Goal: Information Seeking & Learning: Learn about a topic

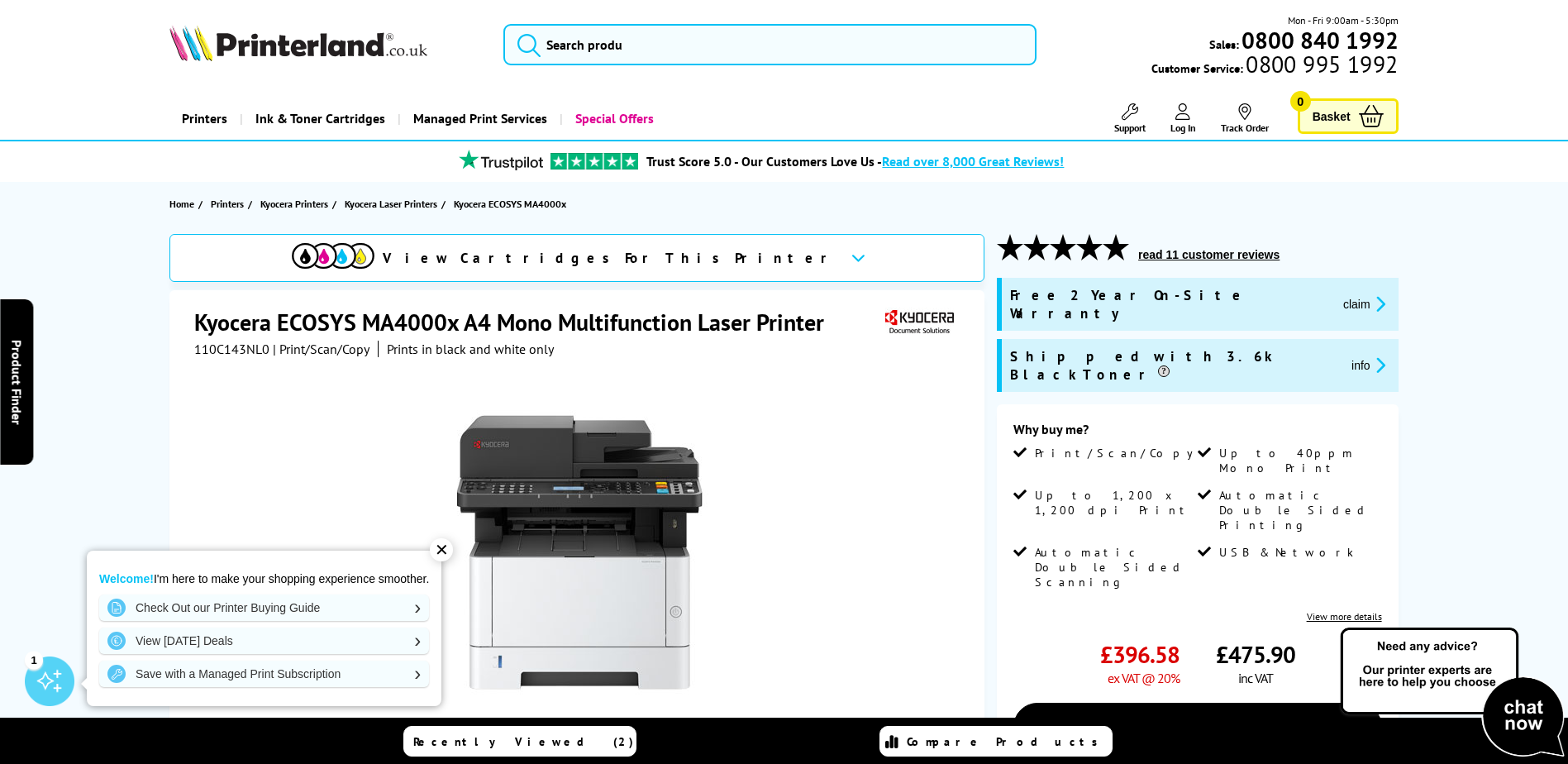
scroll to position [83, 0]
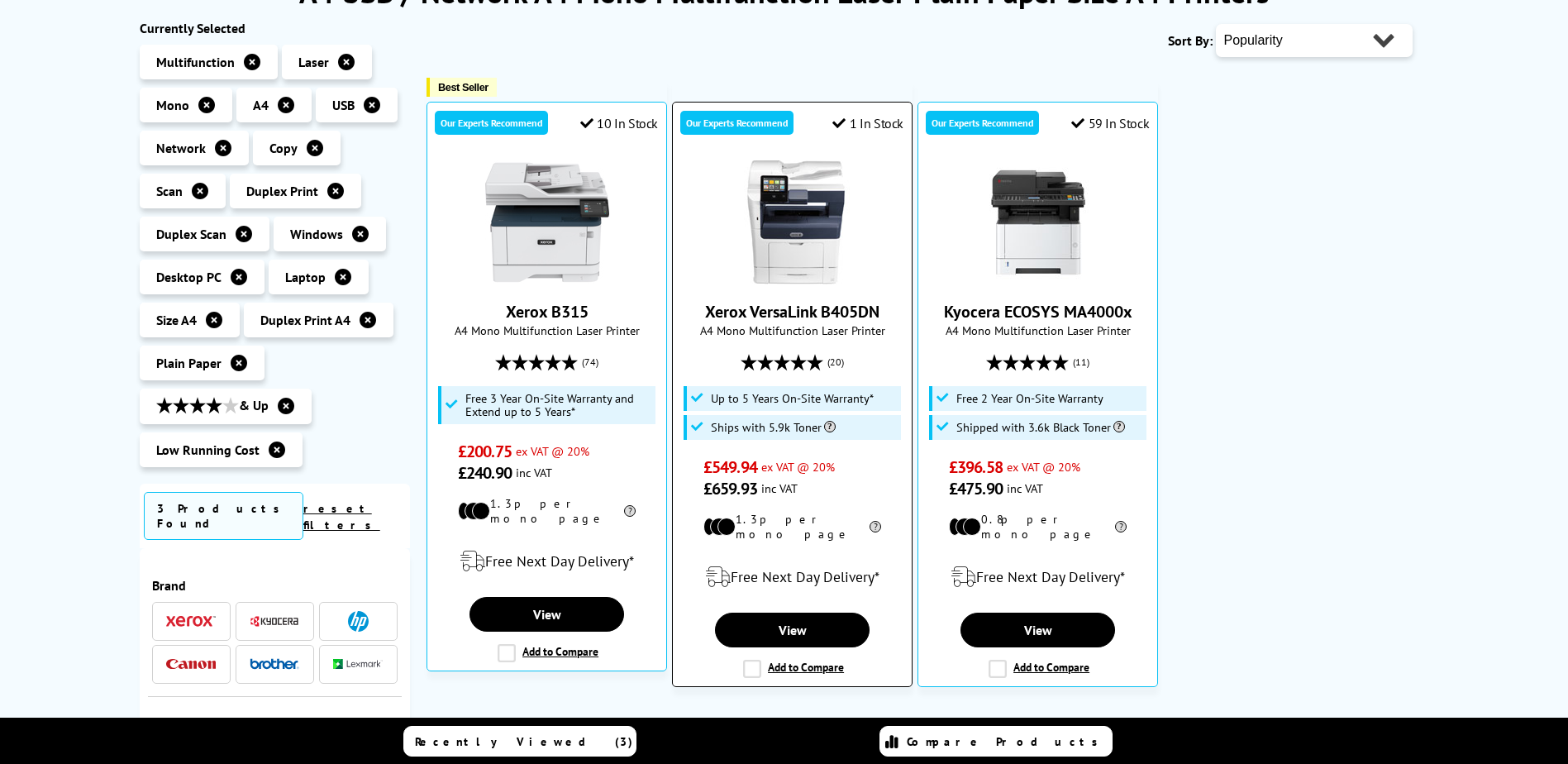
scroll to position [291, 0]
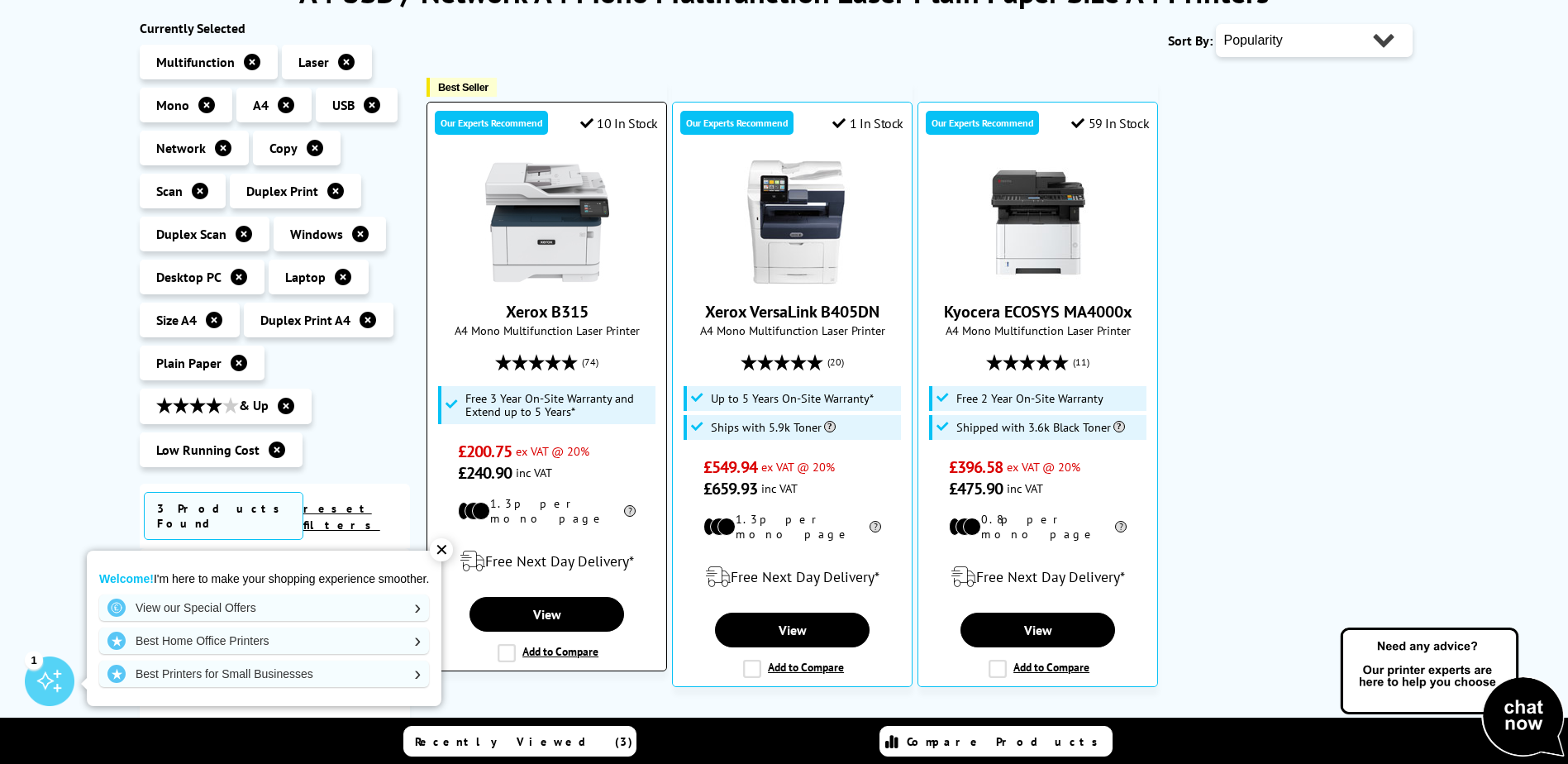
click at [573, 253] on img at bounding box center [547, 223] width 124 height 124
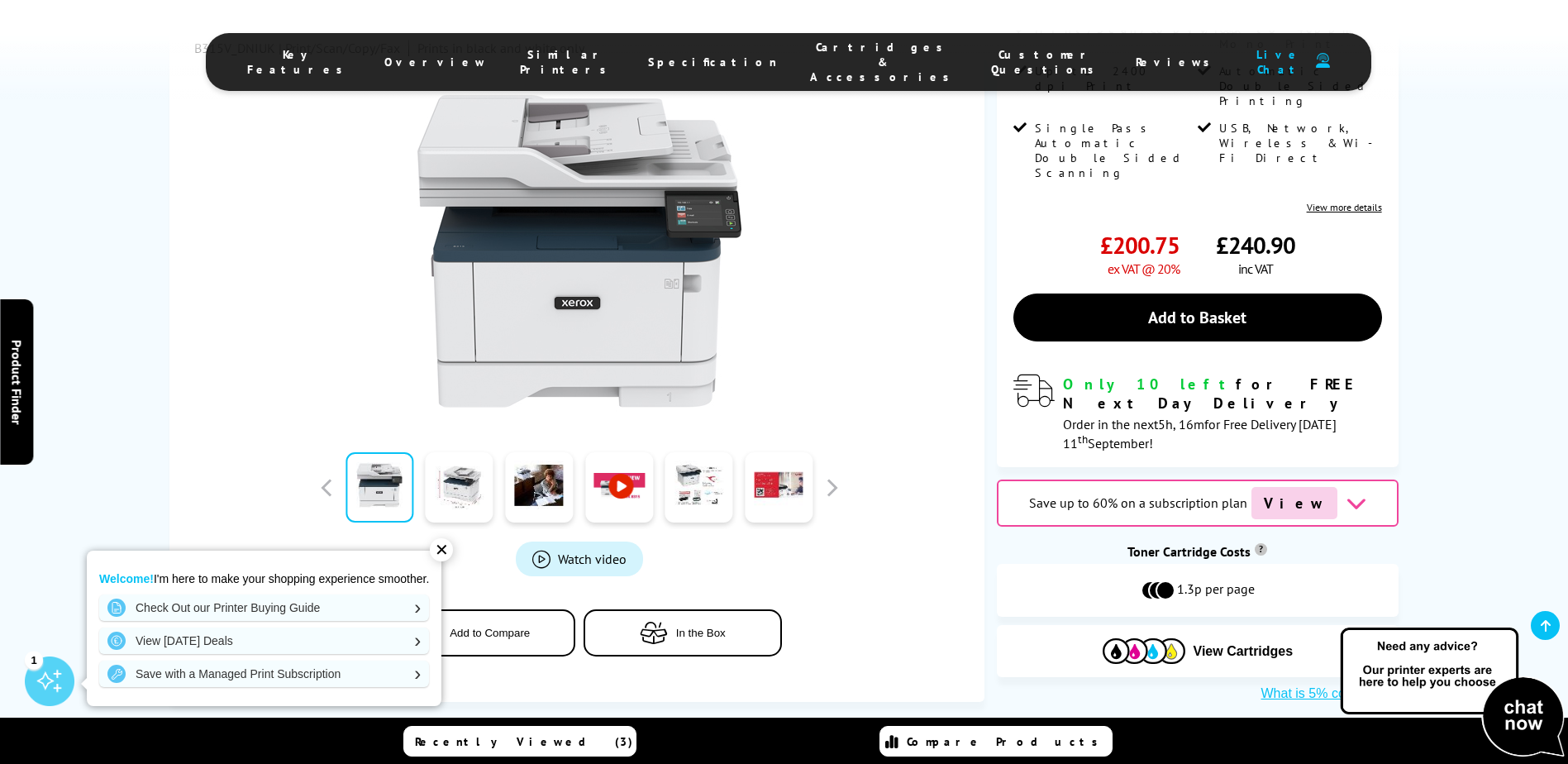
scroll to position [413, 0]
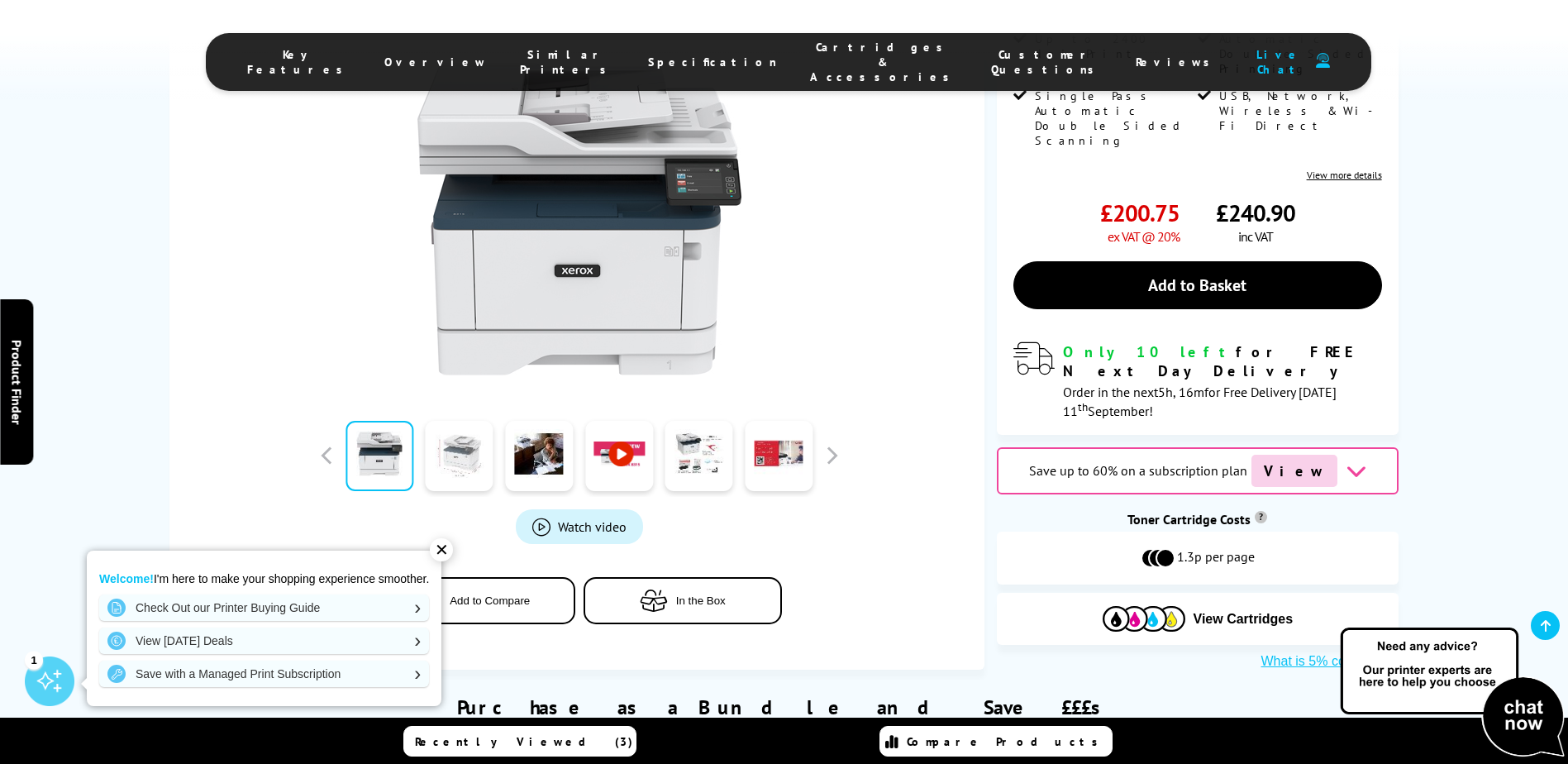
click at [447, 420] on link at bounding box center [459, 455] width 68 height 70
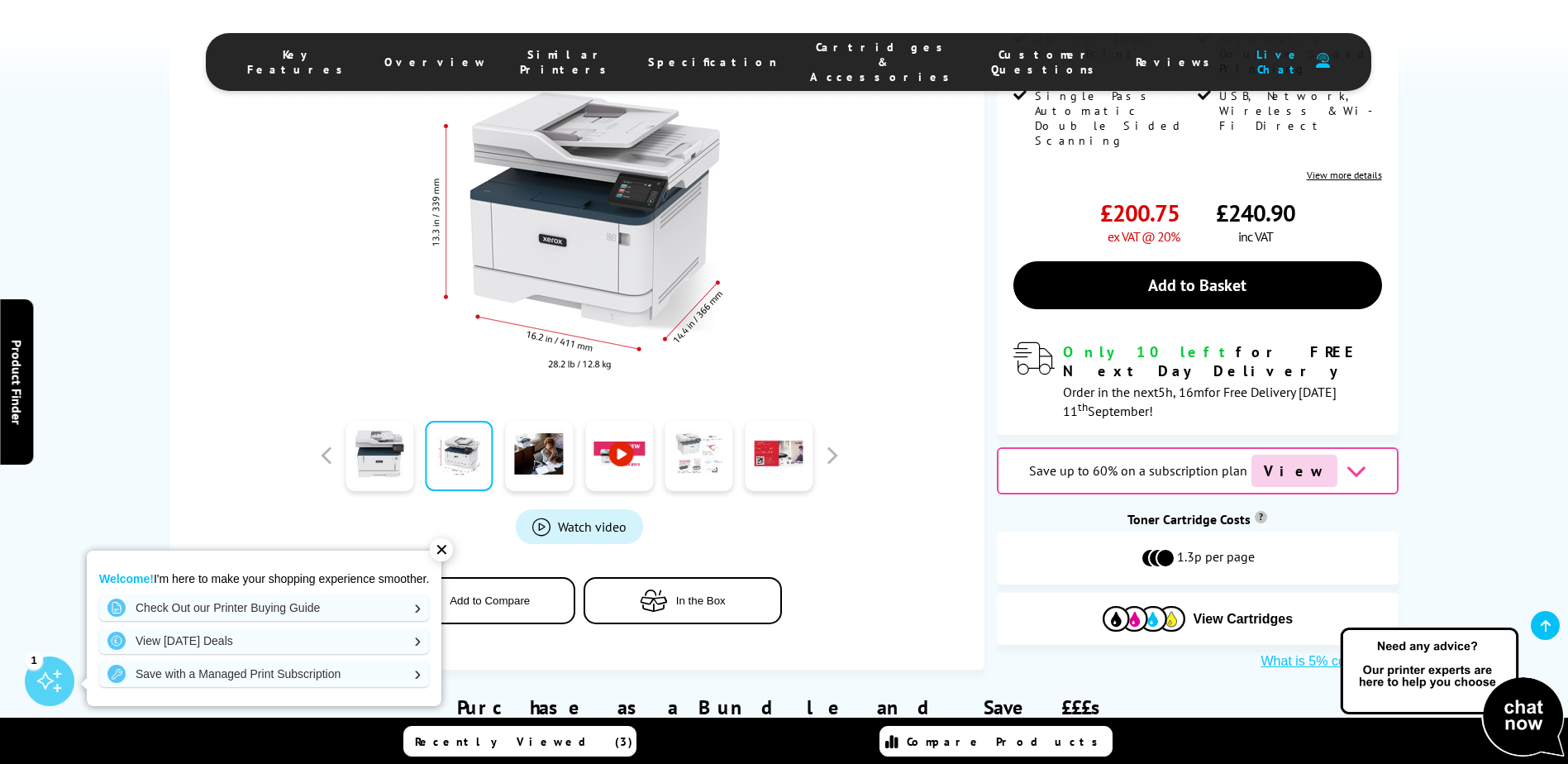
click at [713, 425] on link at bounding box center [699, 455] width 68 height 70
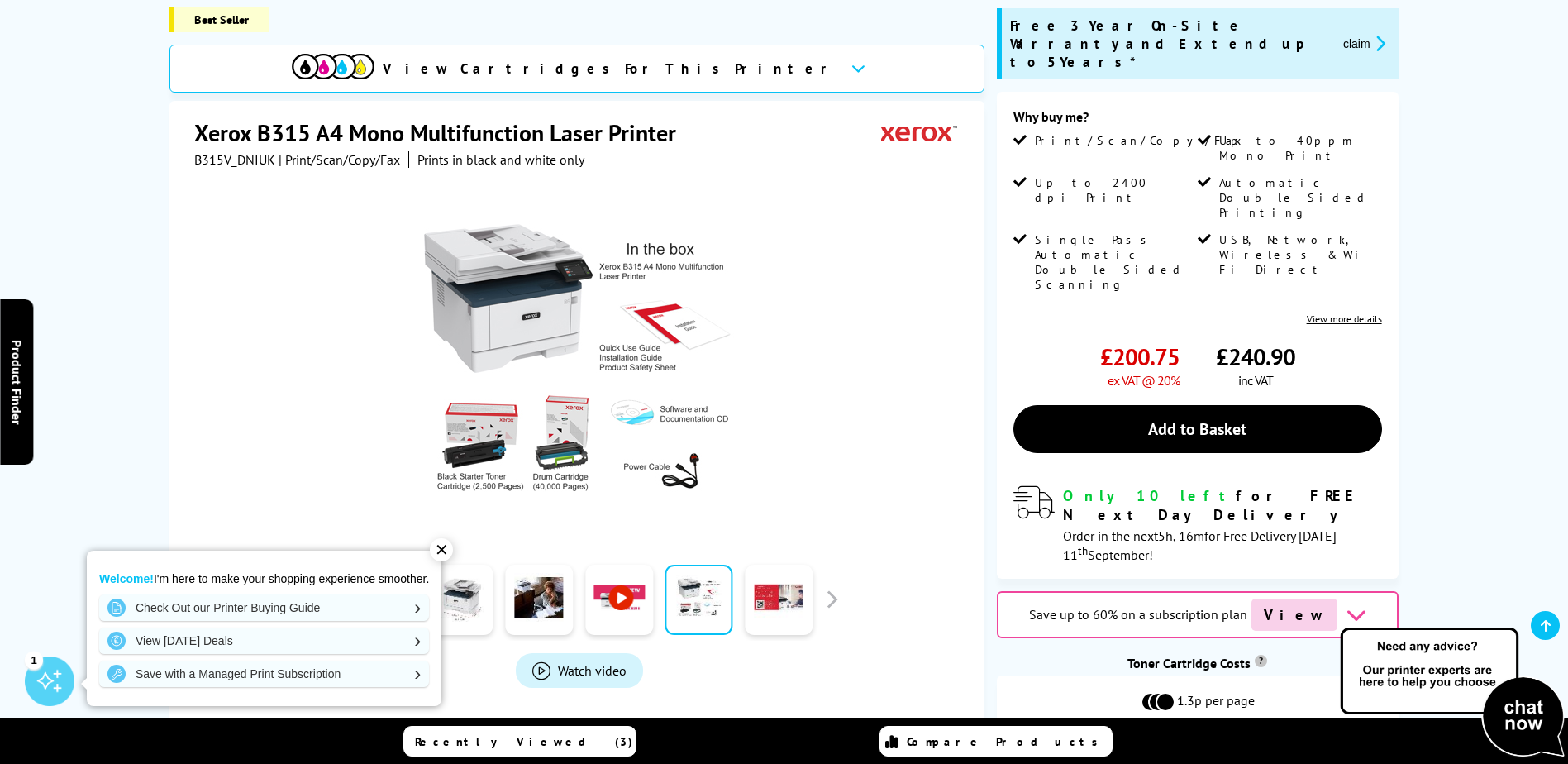
scroll to position [248, 0]
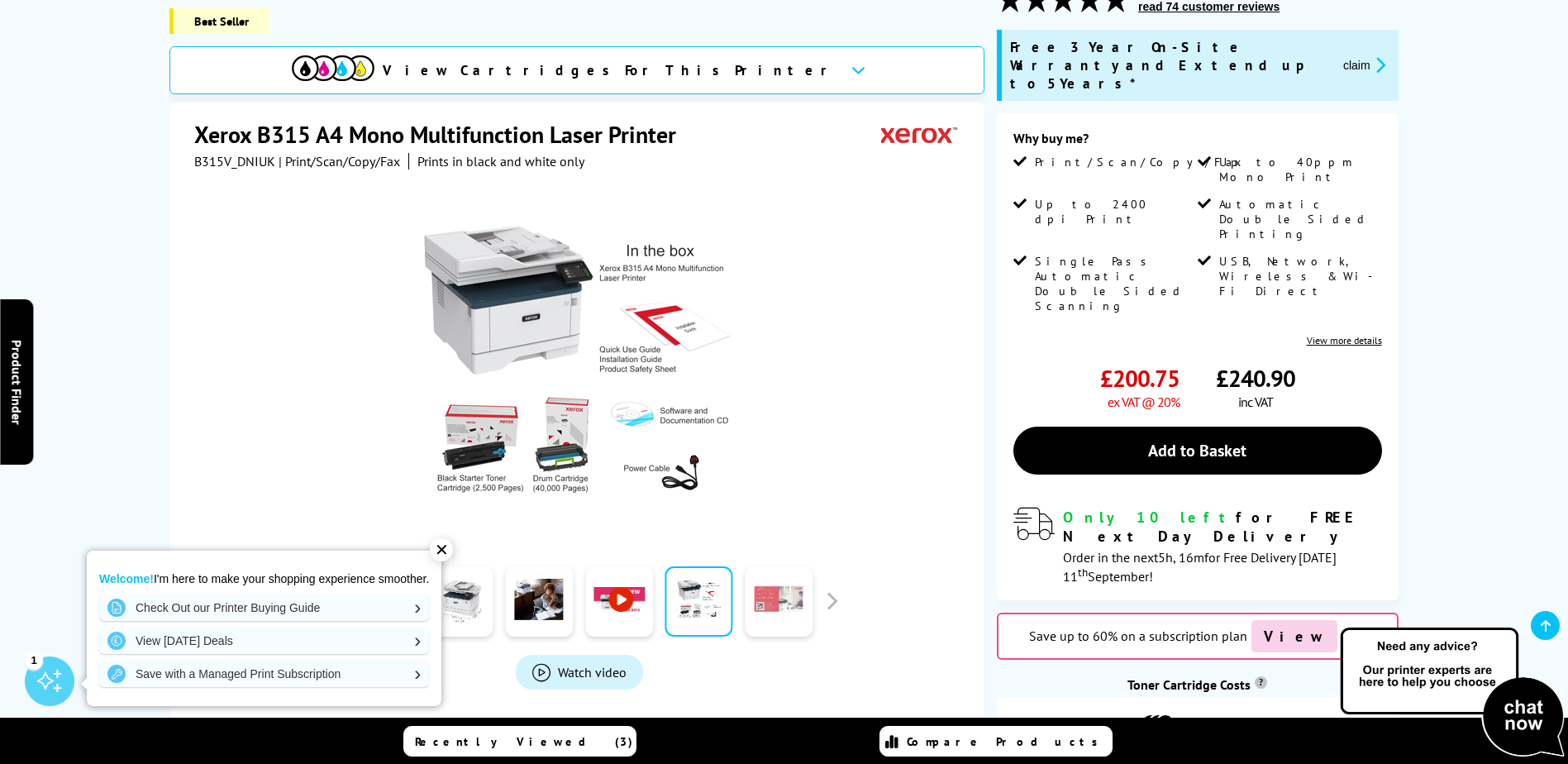
click at [778, 592] on link at bounding box center [778, 602] width 68 height 70
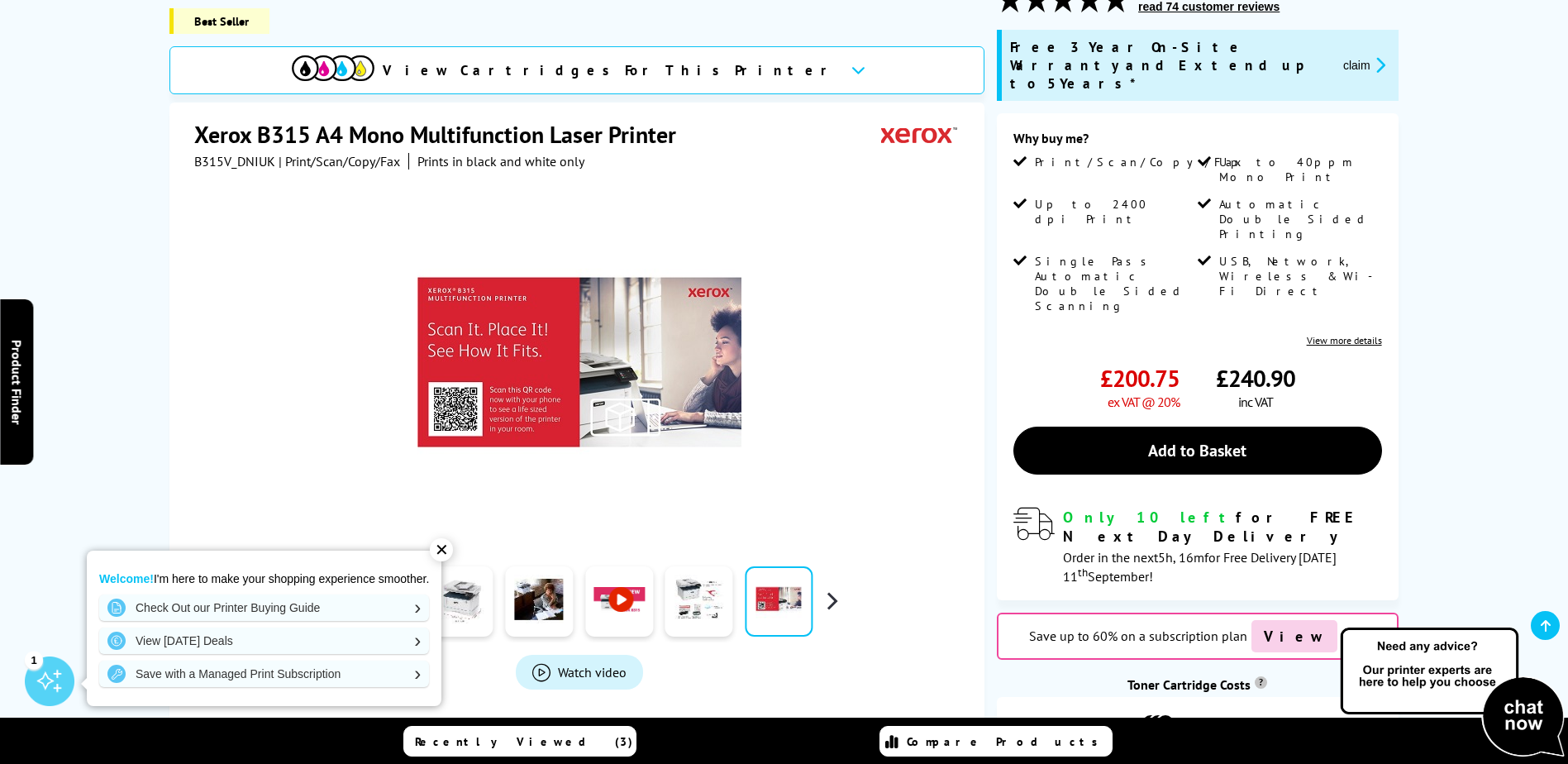
click at [832, 589] on button "button" at bounding box center [831, 601] width 25 height 25
click at [464, 571] on link at bounding box center [459, 602] width 68 height 70
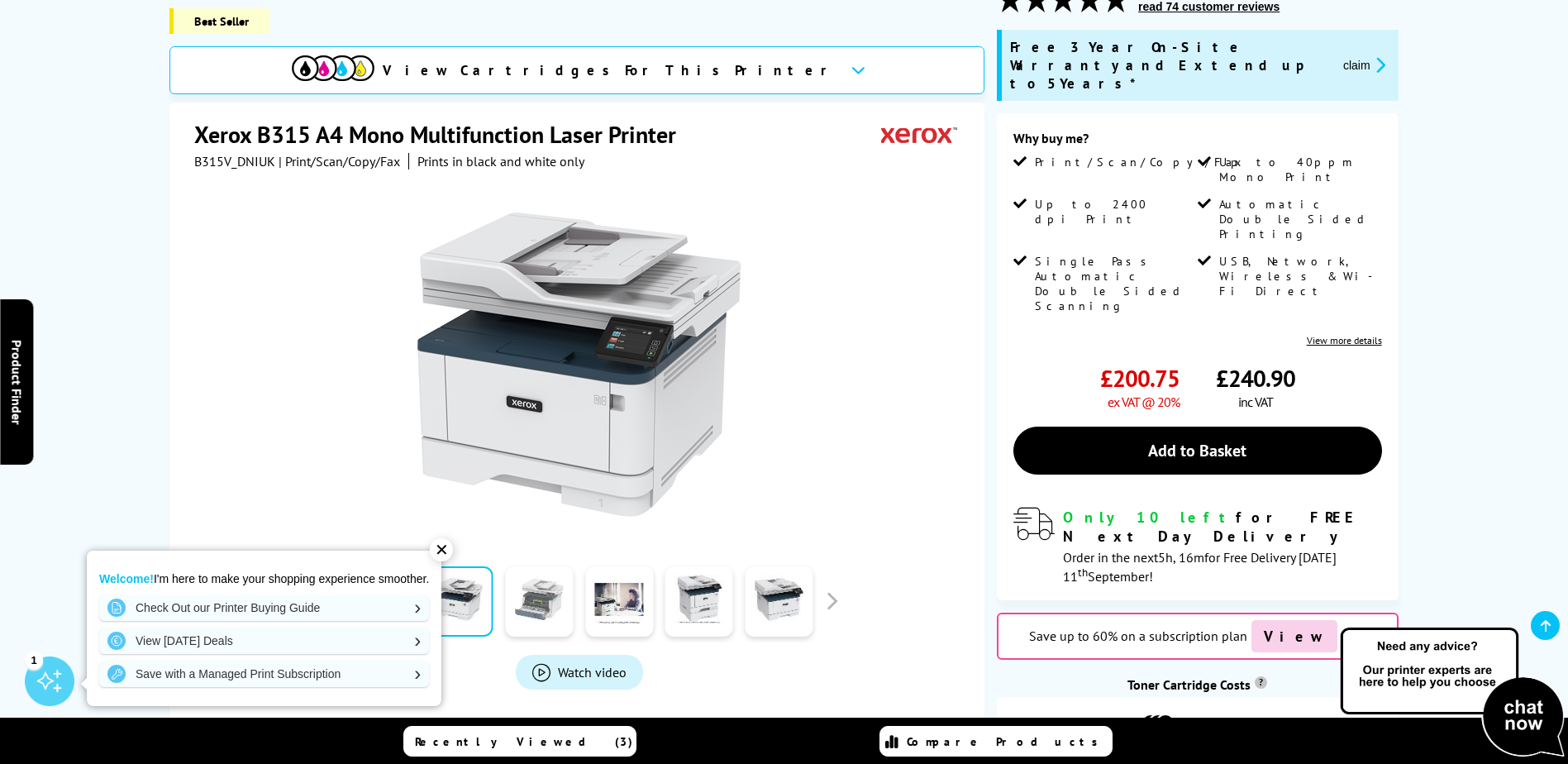
click at [547, 581] on link at bounding box center [539, 602] width 68 height 70
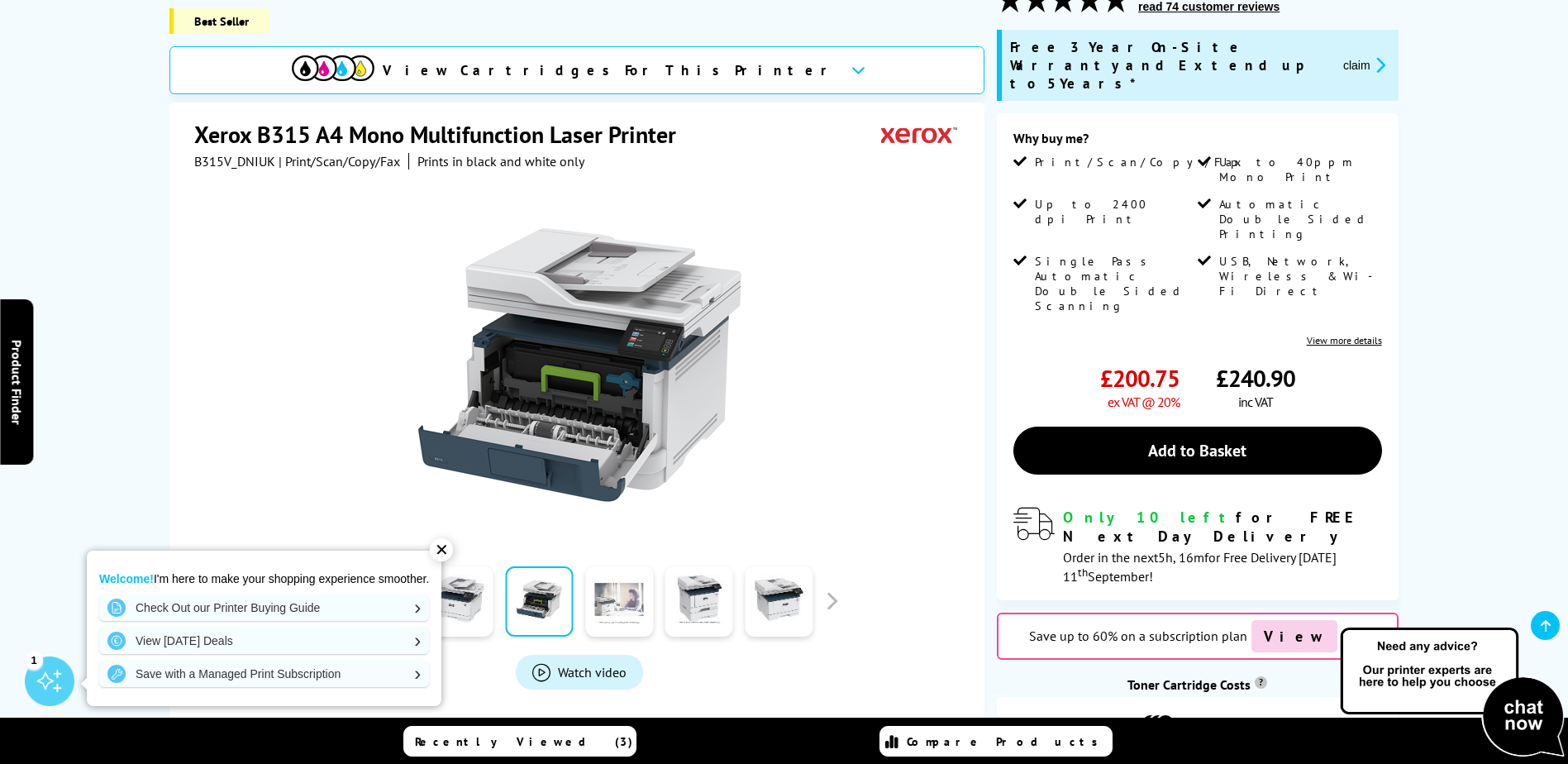
click at [620, 582] on link at bounding box center [619, 602] width 68 height 70
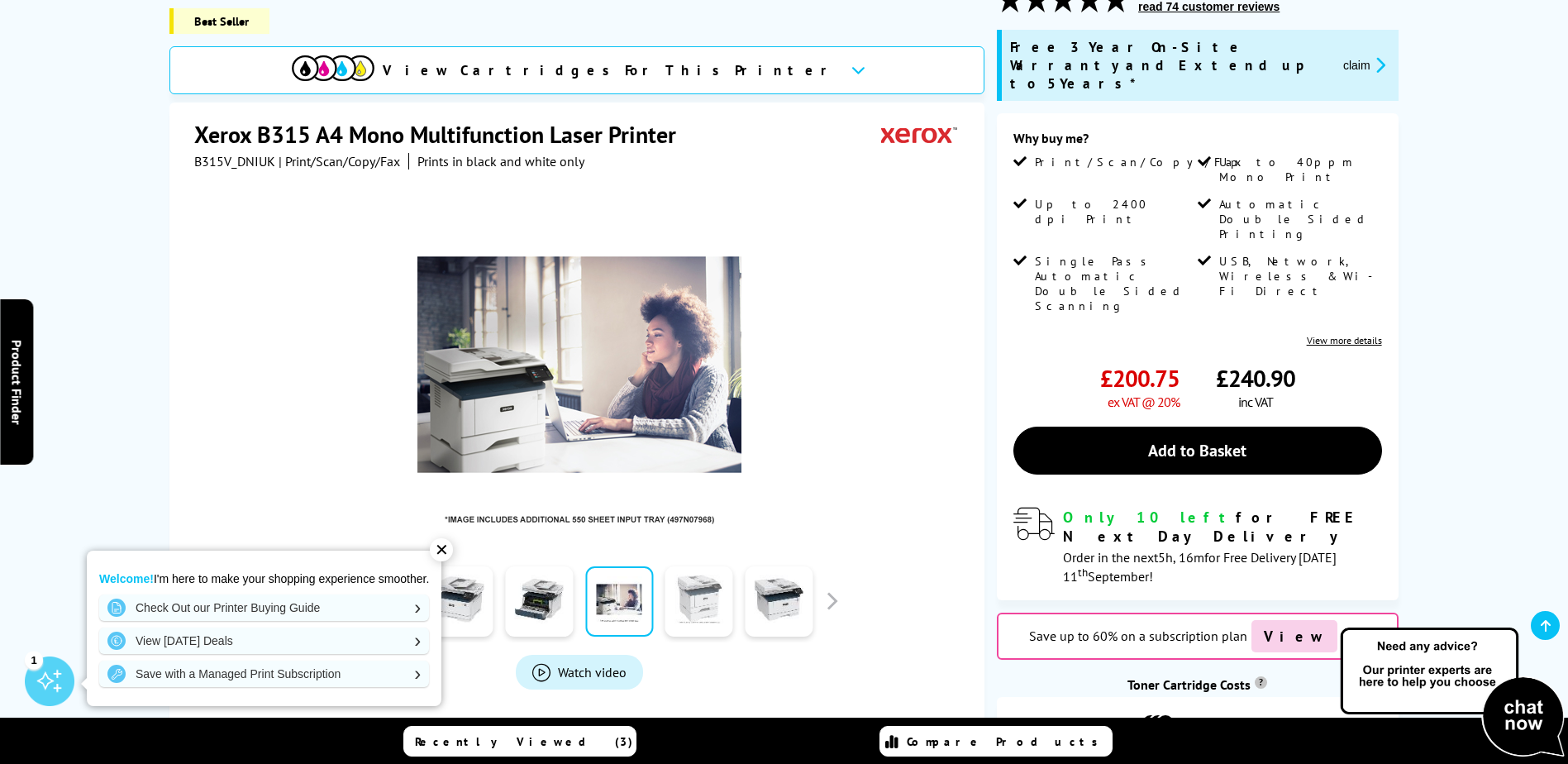
click at [699, 584] on link at bounding box center [699, 602] width 68 height 70
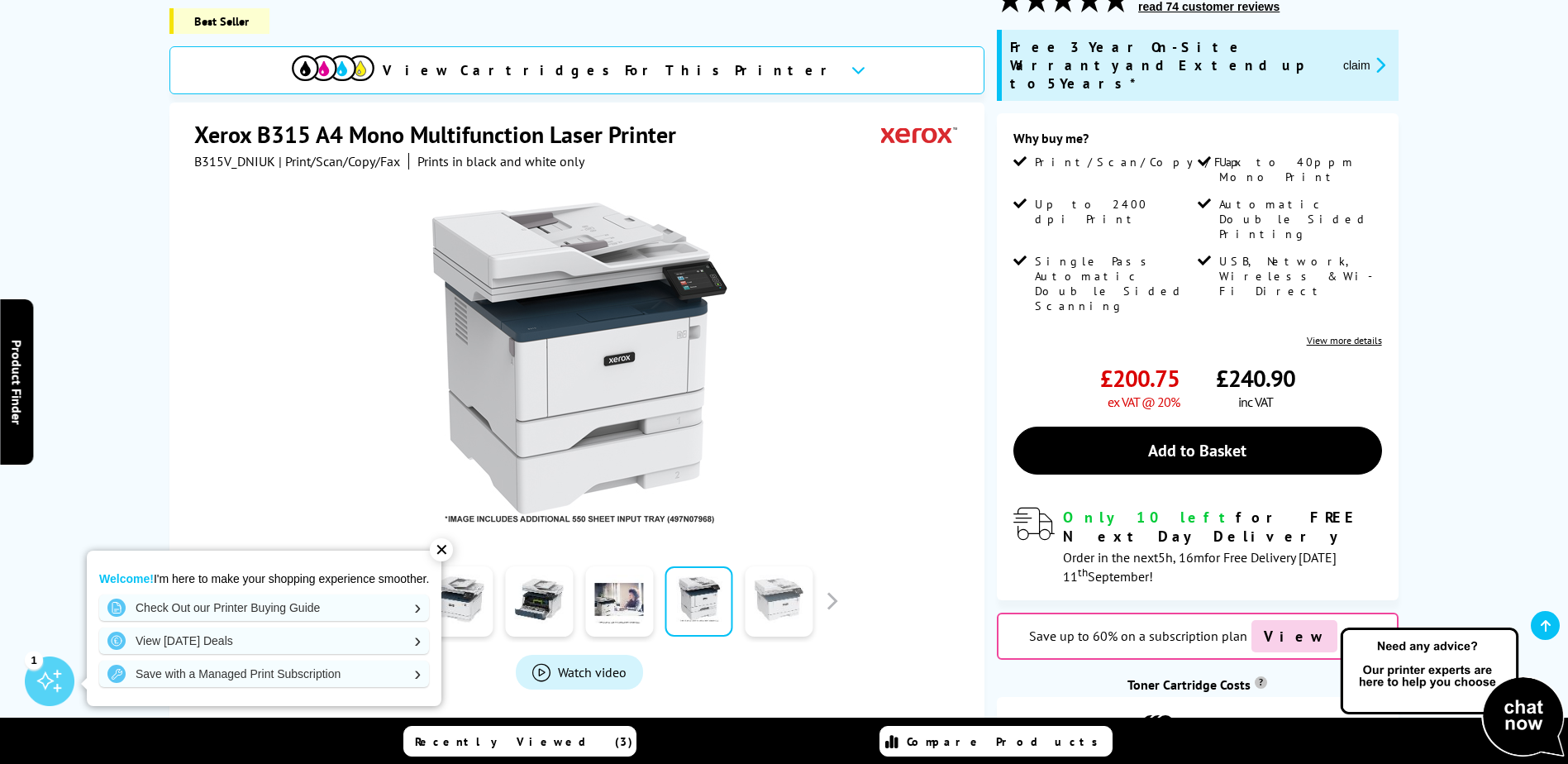
click at [780, 582] on link at bounding box center [778, 602] width 68 height 70
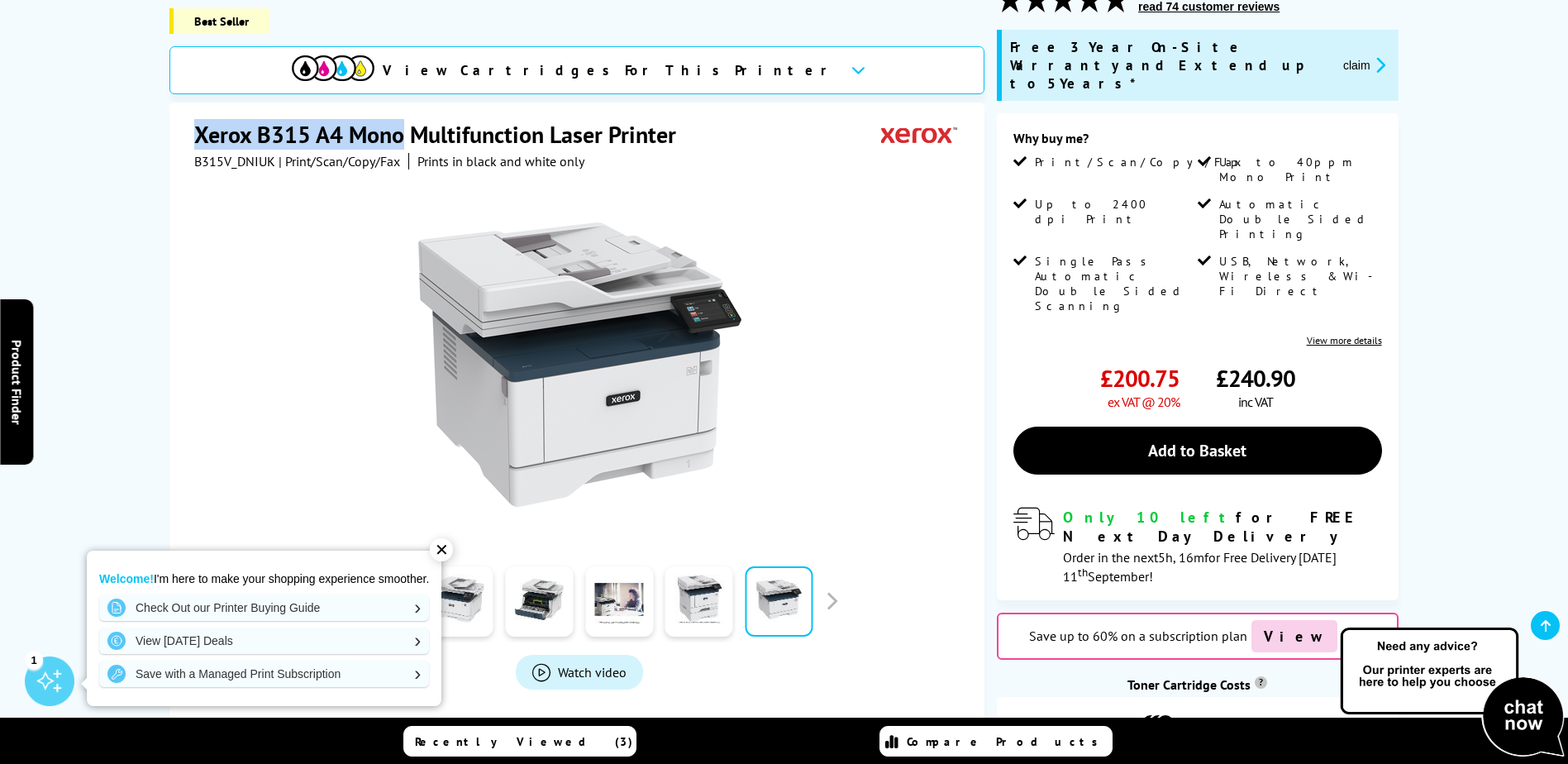
drag, startPoint x: 195, startPoint y: 111, endPoint x: 401, endPoint y: 110, distance: 206.0
click at [401, 119] on h1 "Xerox B315 A4 Mono Multifunction Laser Printer" at bounding box center [444, 134] width 499 height 31
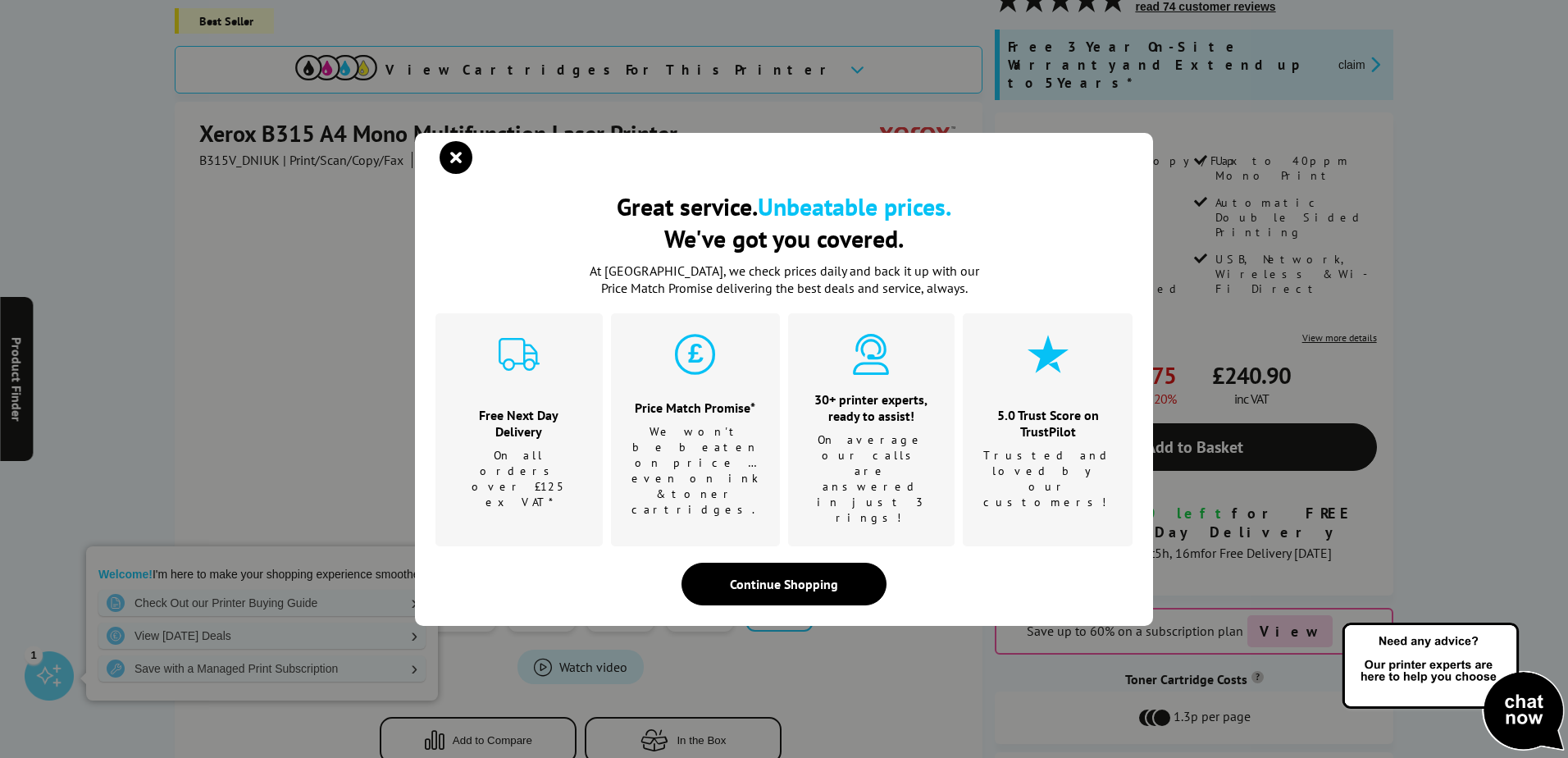
drag, startPoint x: 397, startPoint y: 109, endPoint x: 379, endPoint y: 112, distance: 18.2
drag, startPoint x: 379, startPoint y: 112, endPoint x: 326, endPoint y: 185, distance: 90.2
click at [326, 185] on div "Great service. Unbeatable prices. We've got you covered. Great service. Unbeata…" at bounding box center [784, 379] width 1568 height 758
click at [326, 113] on div "Great service. Unbeatable prices. We've got you covered. Great service. Unbeata…" at bounding box center [784, 379] width 1568 height 758
click at [459, 174] on icon "close modal" at bounding box center [455, 157] width 32 height 32
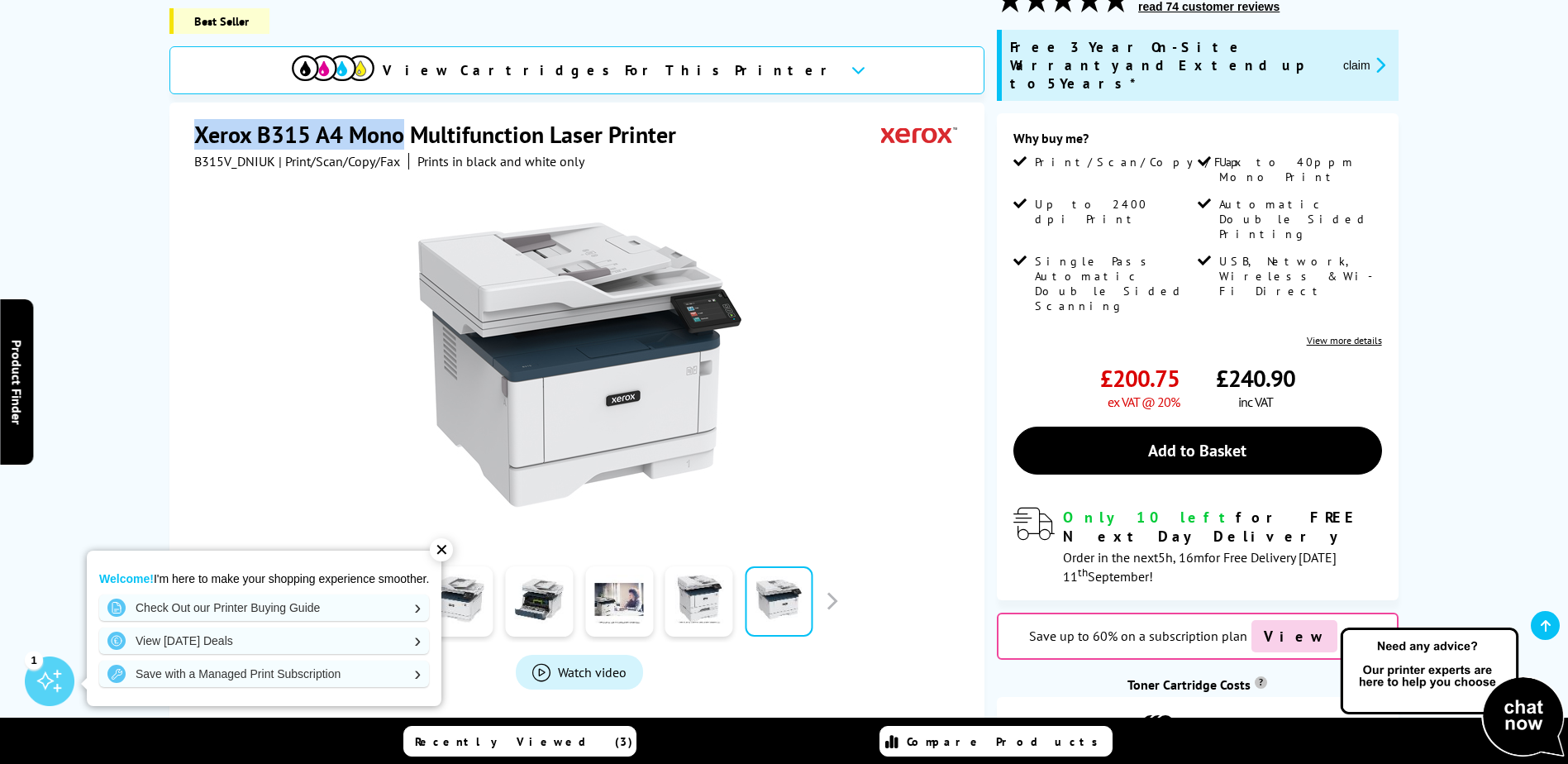
drag, startPoint x: 401, startPoint y: 111, endPoint x: 183, endPoint y: 108, distance: 218.0
click at [183, 108] on div "Xerox B315 A4 Mono Multifunction Laser Printer B315V_DNIUK | Print/Scan/Copy/Fa…" at bounding box center [577, 458] width 815 height 712
drag, startPoint x: 183, startPoint y: 108, endPoint x: 241, endPoint y: 113, distance: 58.2
copy h1 "Xerox B315 A4 Mono"
click at [437, 550] on div "✕" at bounding box center [441, 549] width 23 height 23
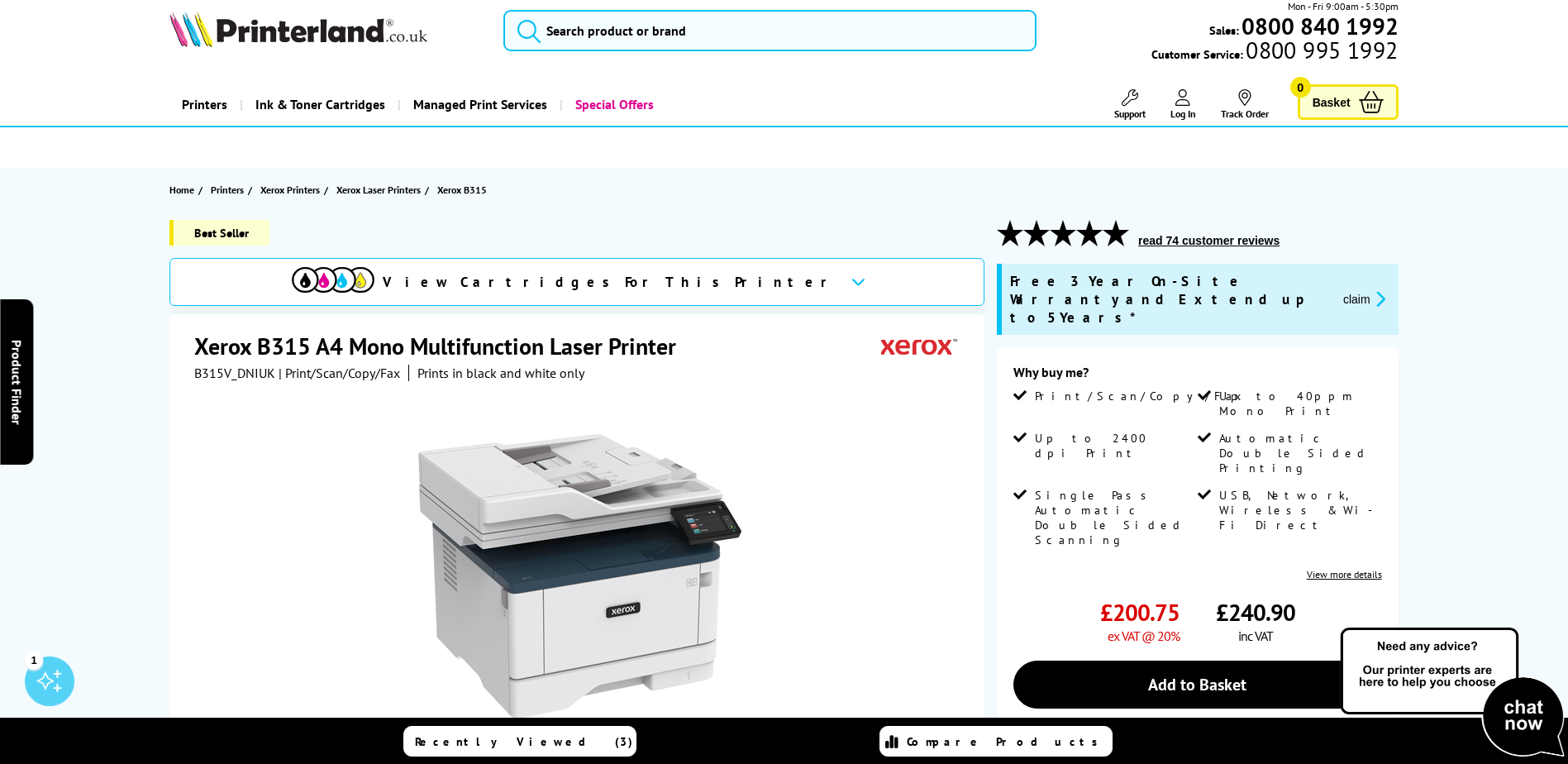
scroll to position [0, 0]
